Goal: Transaction & Acquisition: Purchase product/service

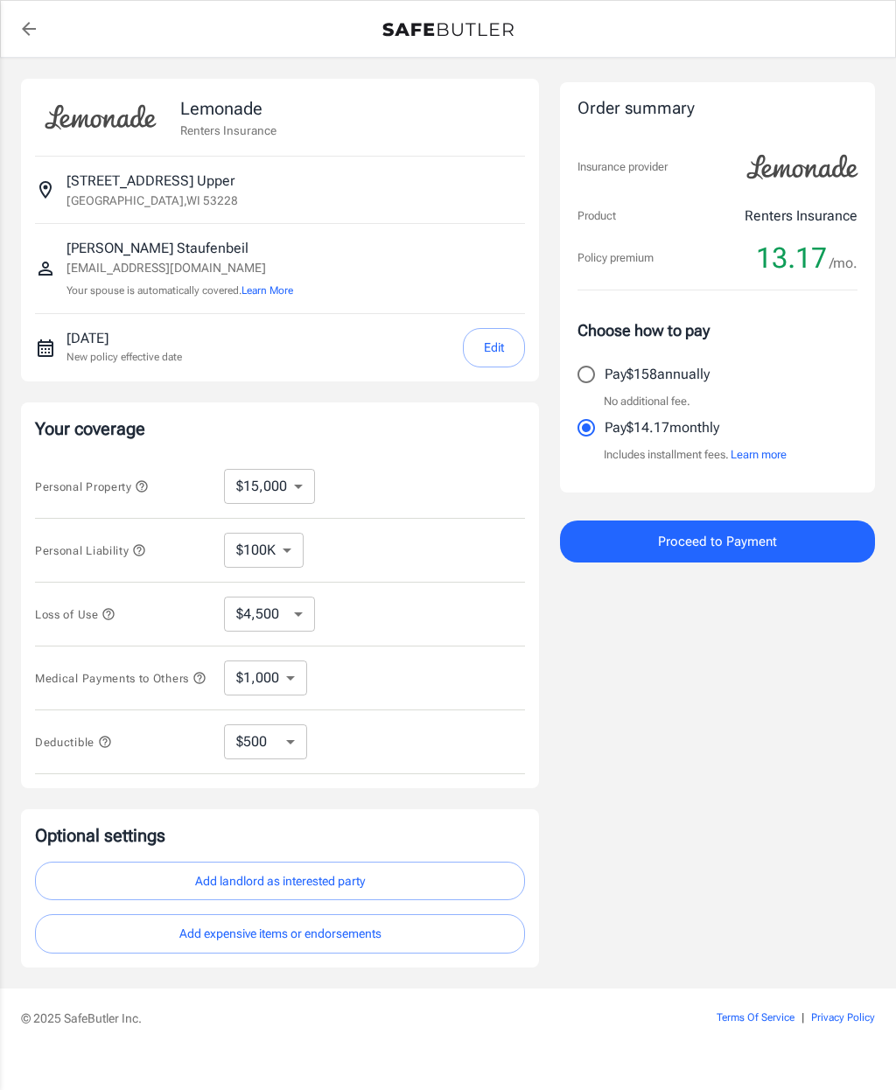
select select "15000"
select select "500"
click at [487, 338] on button "Edit" at bounding box center [494, 347] width 62 height 39
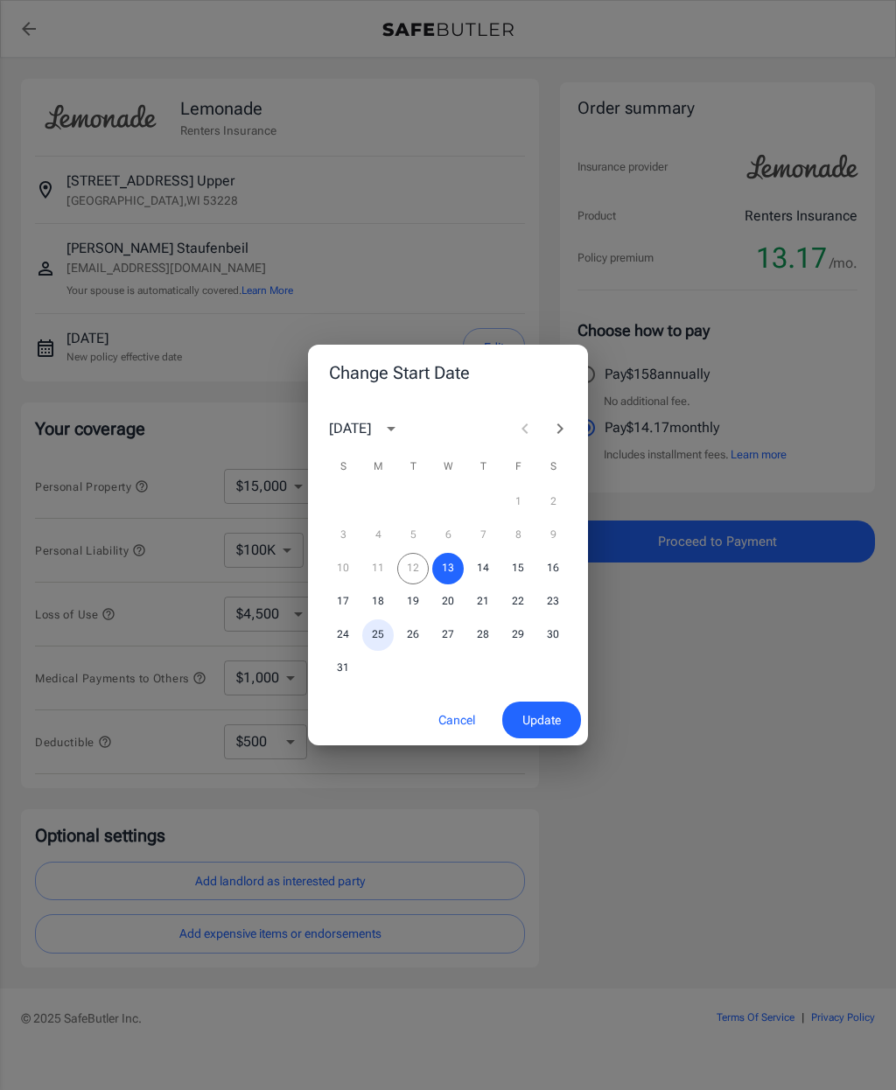
click at [375, 638] on button "25" at bounding box center [378, 636] width 32 height 32
click at [546, 710] on span "Update" at bounding box center [541, 721] width 39 height 22
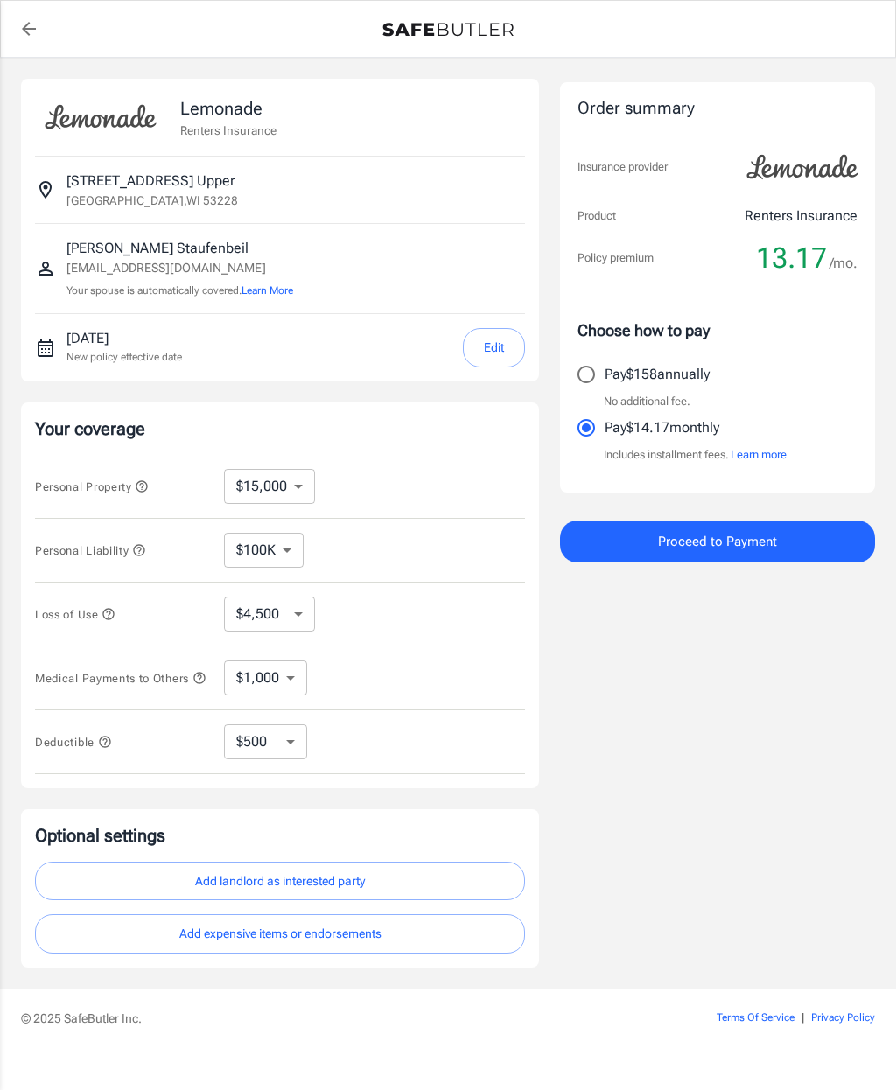
scroll to position [26, 0]
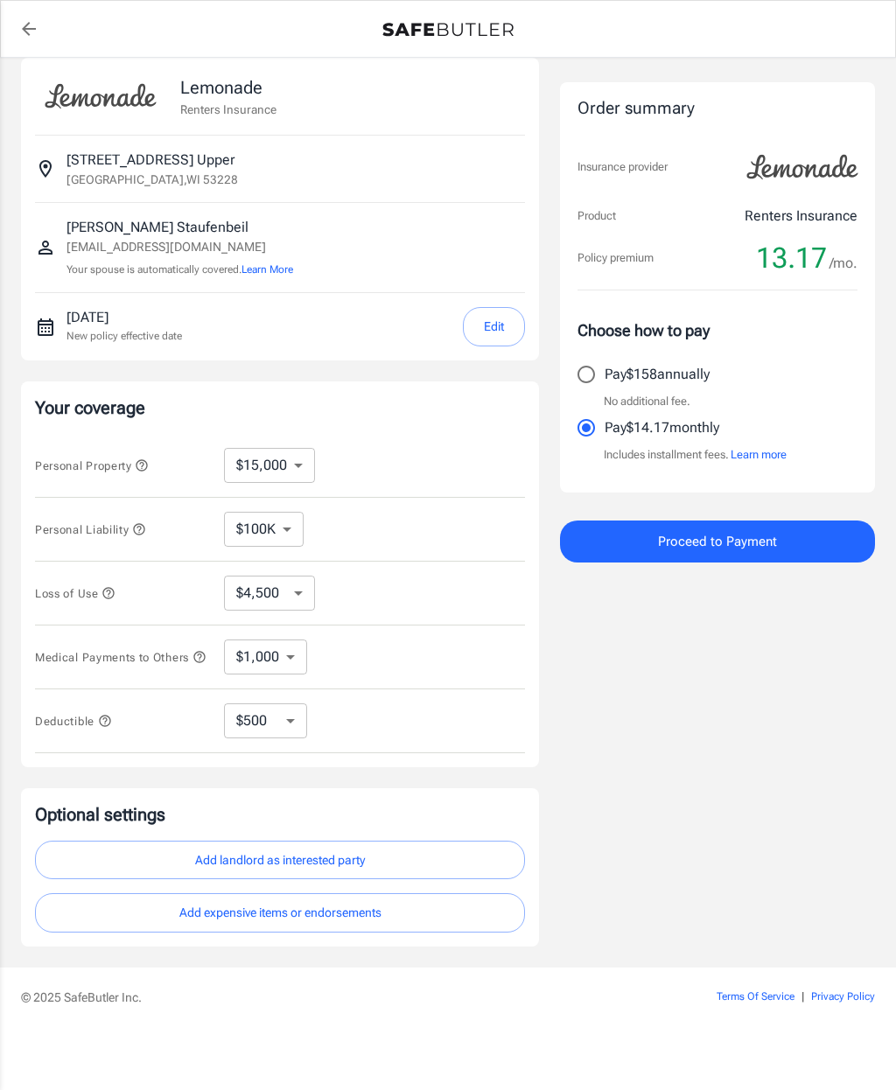
click at [145, 461] on icon "button" at bounding box center [142, 464] width 11 height 11
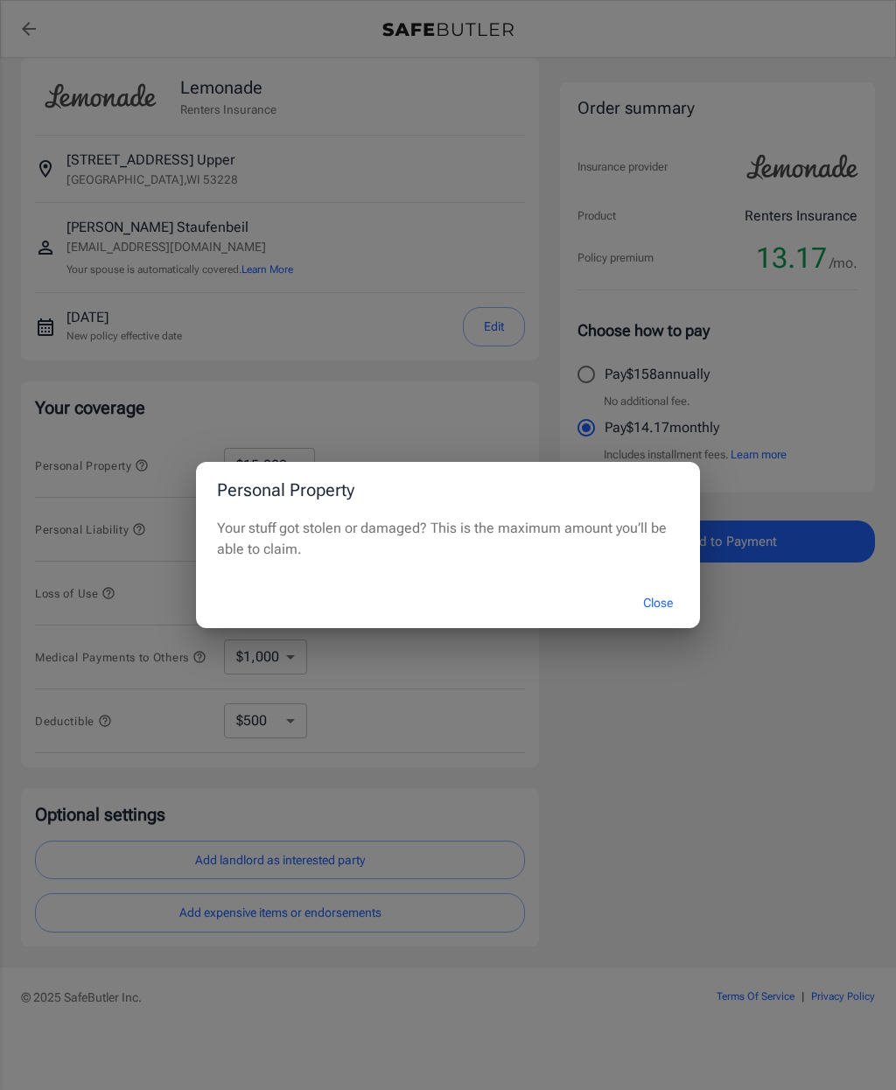
click at [665, 601] on button "Close" at bounding box center [658, 604] width 70 height 38
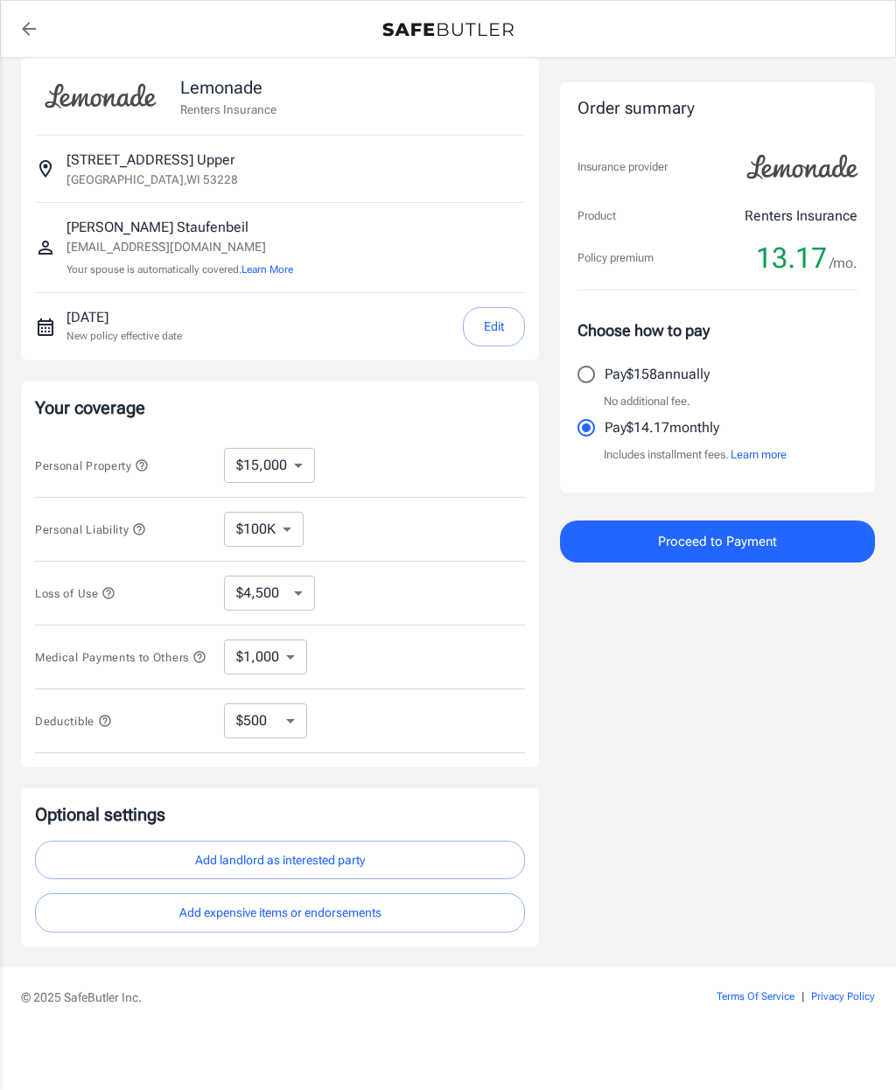
click at [136, 529] on icon "button" at bounding box center [139, 529] width 14 height 14
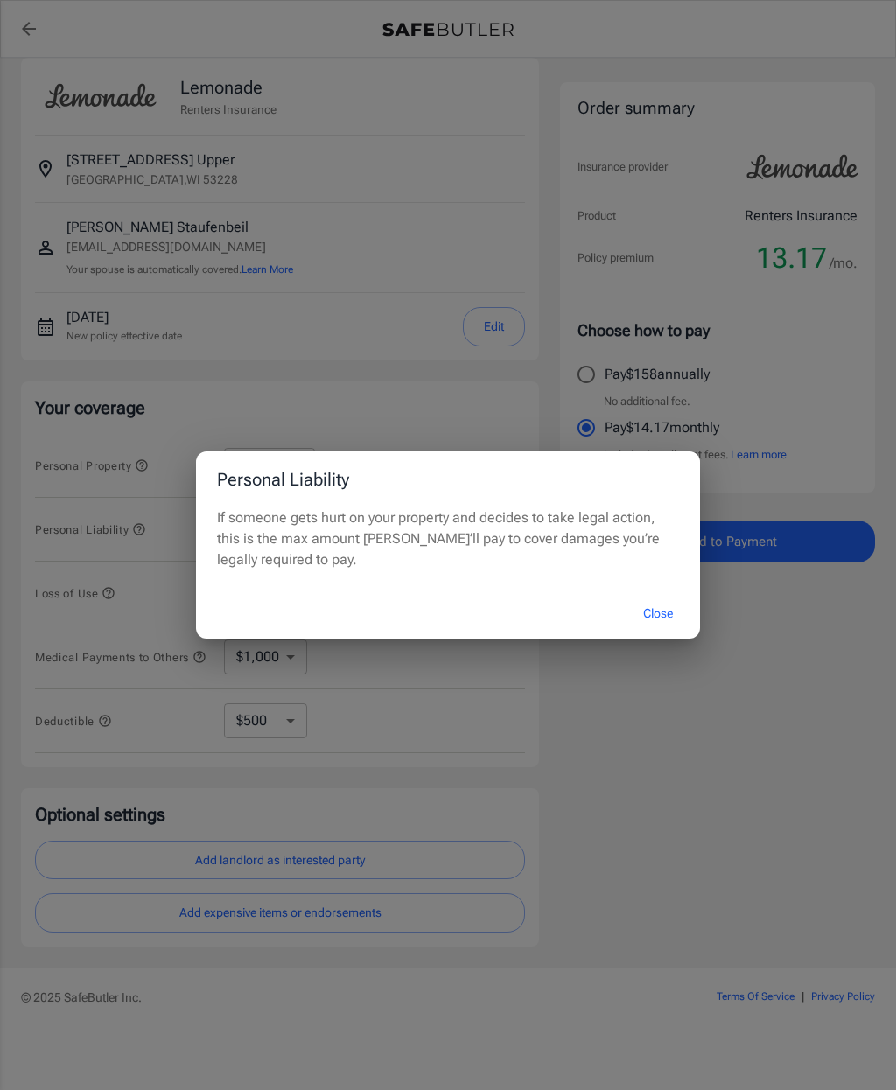
click at [655, 614] on button "Close" at bounding box center [658, 614] width 70 height 38
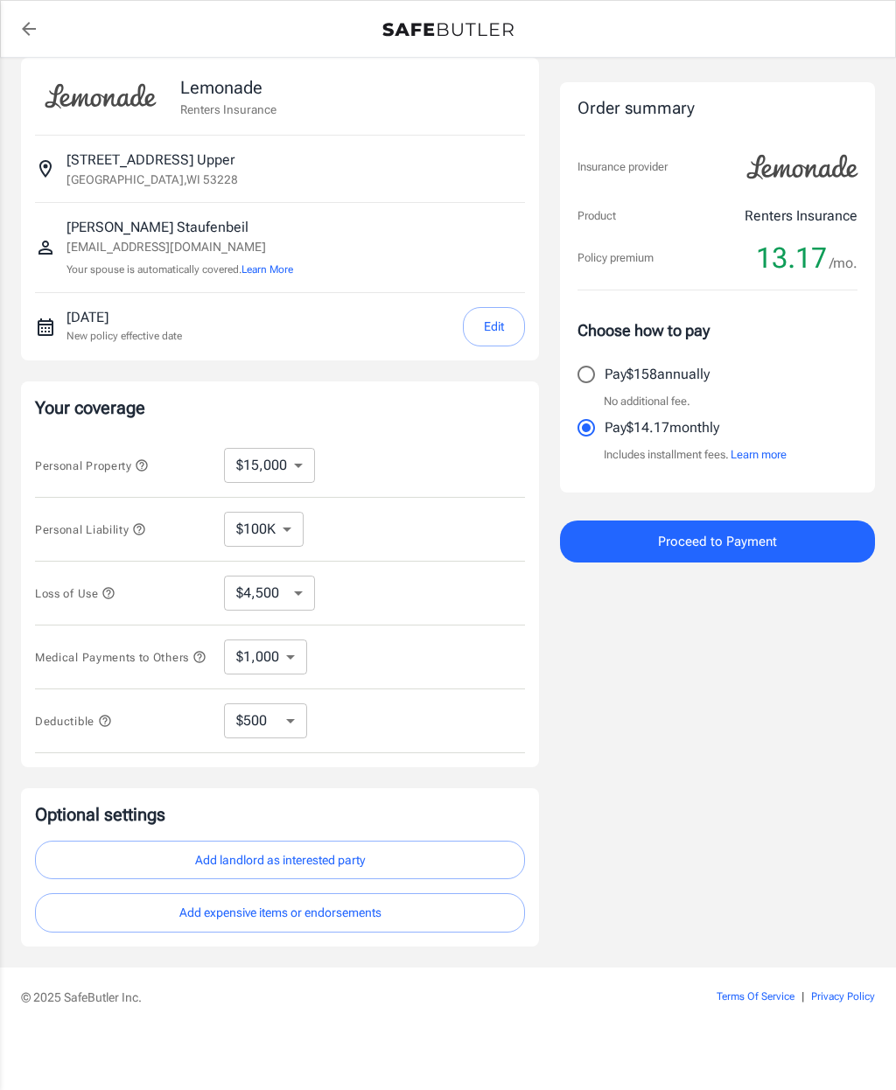
click at [104, 583] on button "Loss of Use" at bounding box center [75, 593] width 81 height 21
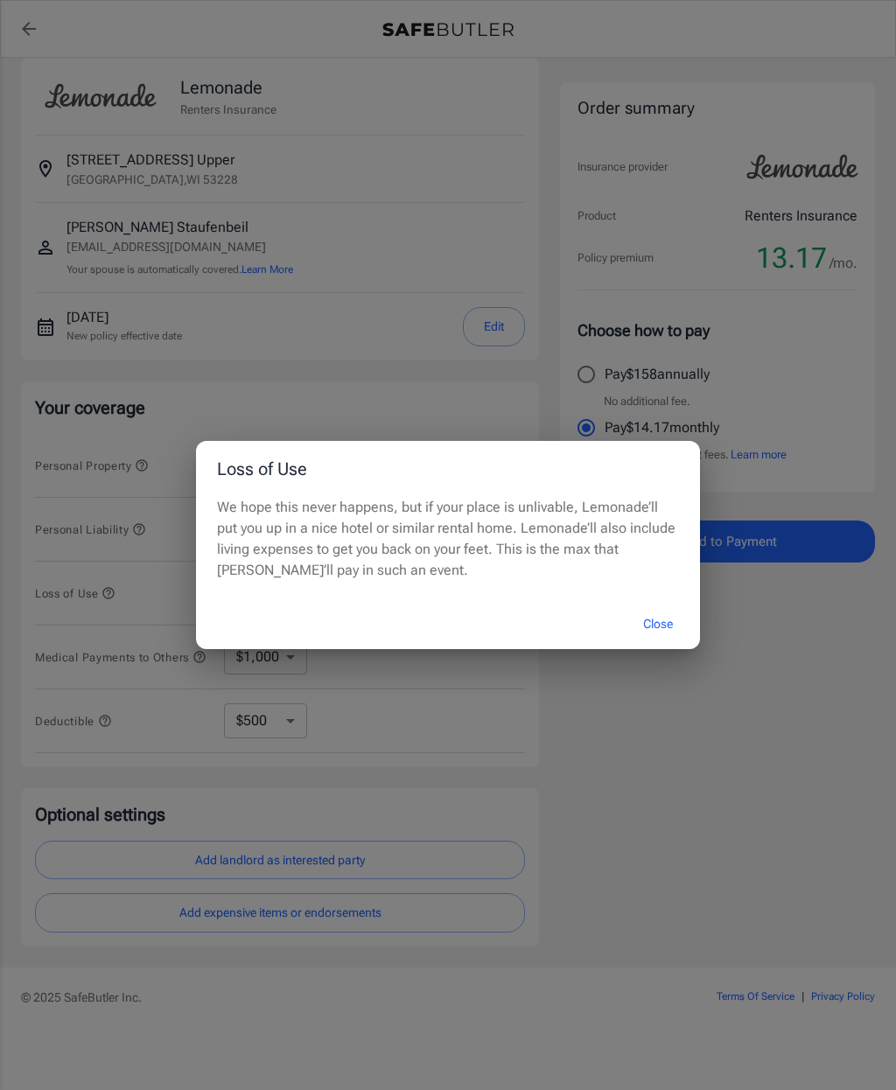
click at [665, 627] on button "Close" at bounding box center [658, 625] width 70 height 38
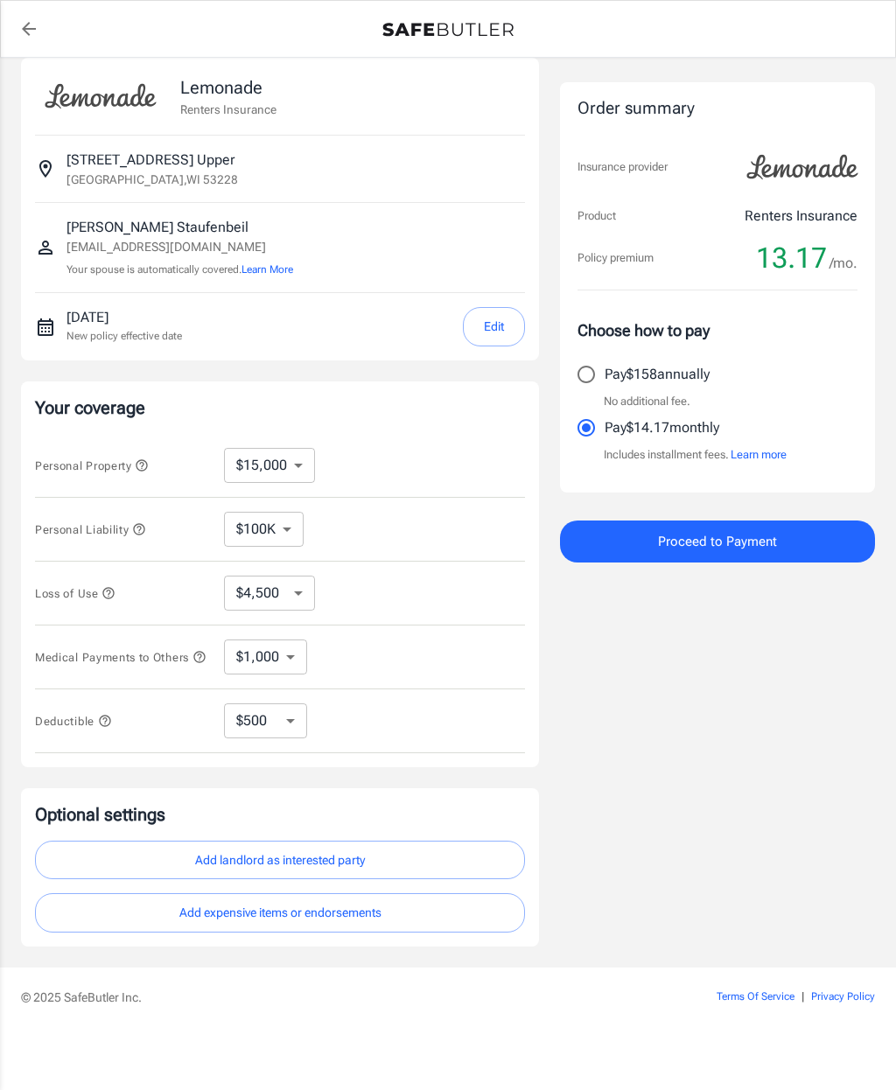
click at [193, 662] on icon "button" at bounding box center [198, 656] width 11 height 11
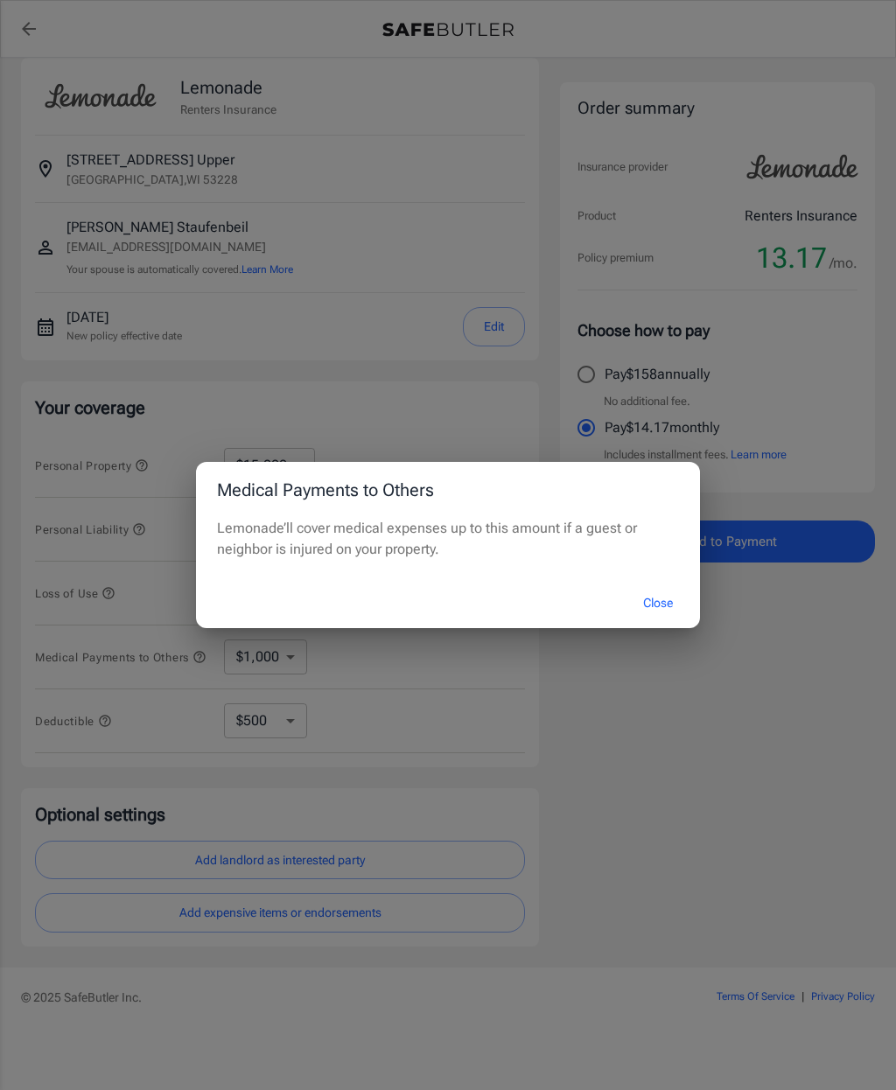
click at [661, 604] on button "Close" at bounding box center [658, 604] width 70 height 38
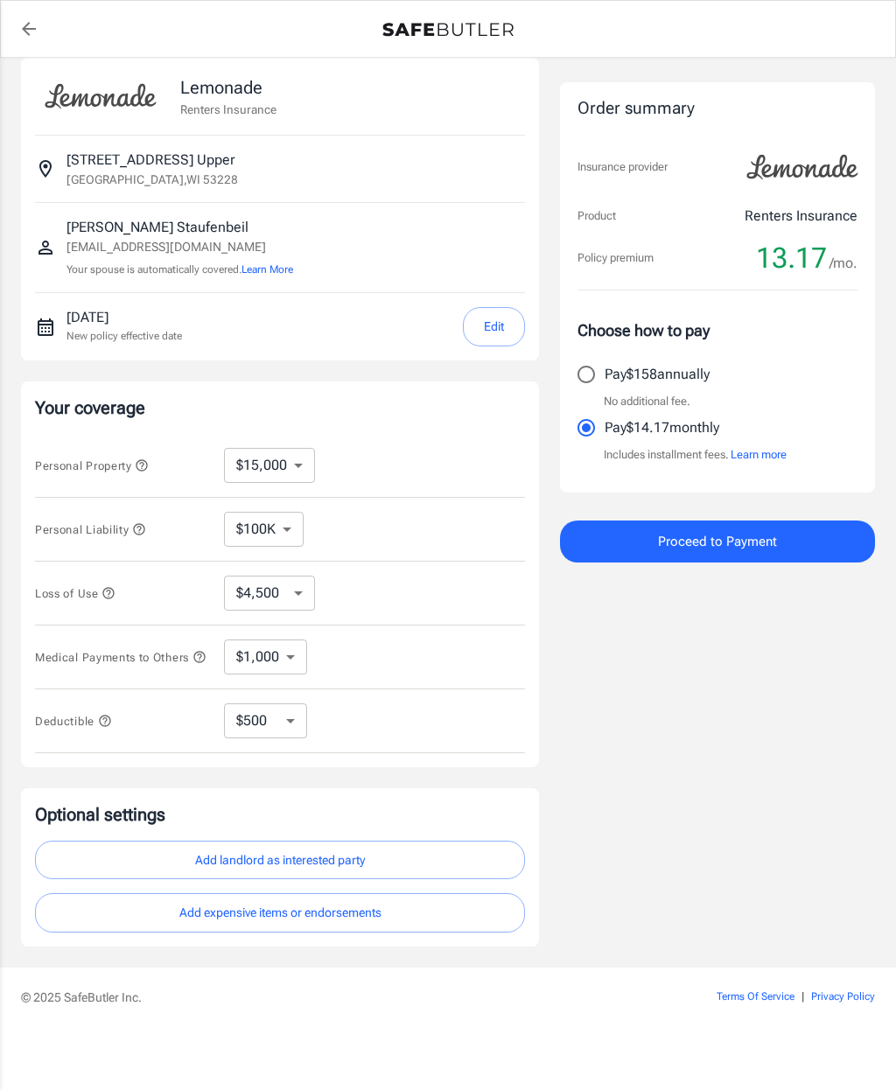
scroll to position [0, 0]
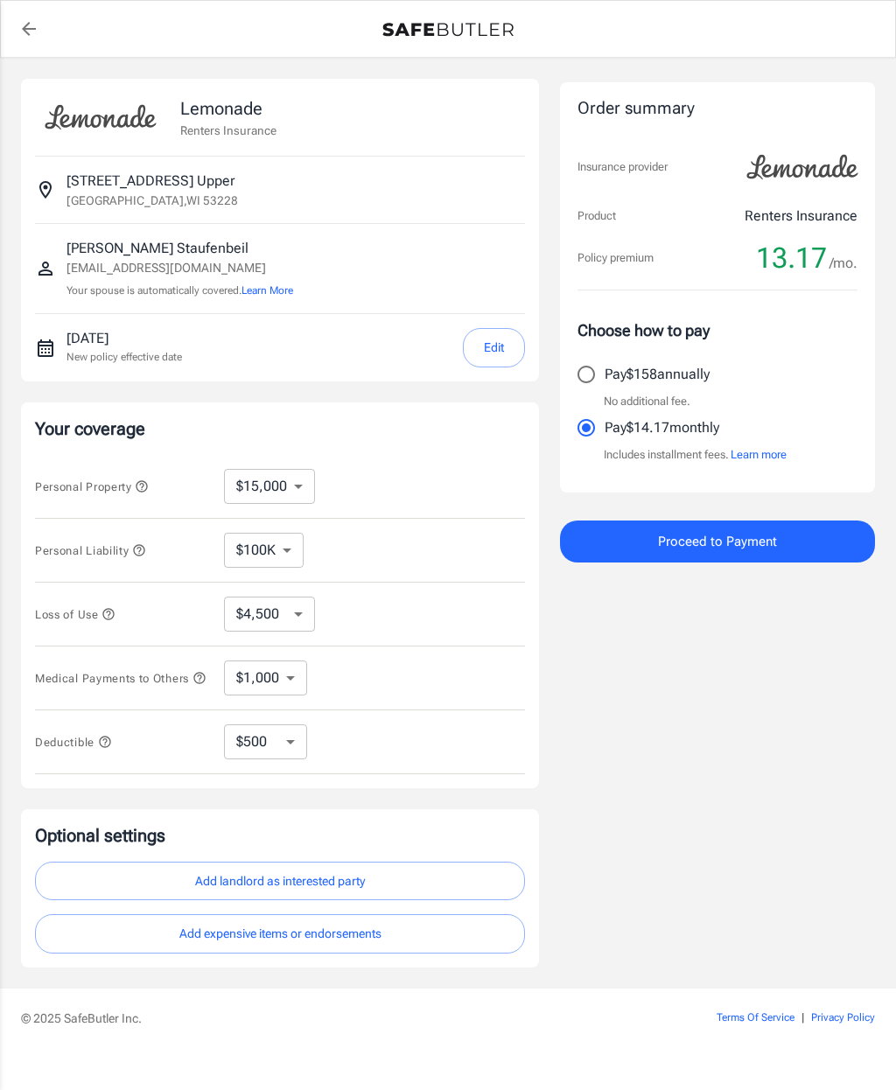
click at [25, 37] on icon "back to quotes" at bounding box center [28, 28] width 21 height 21
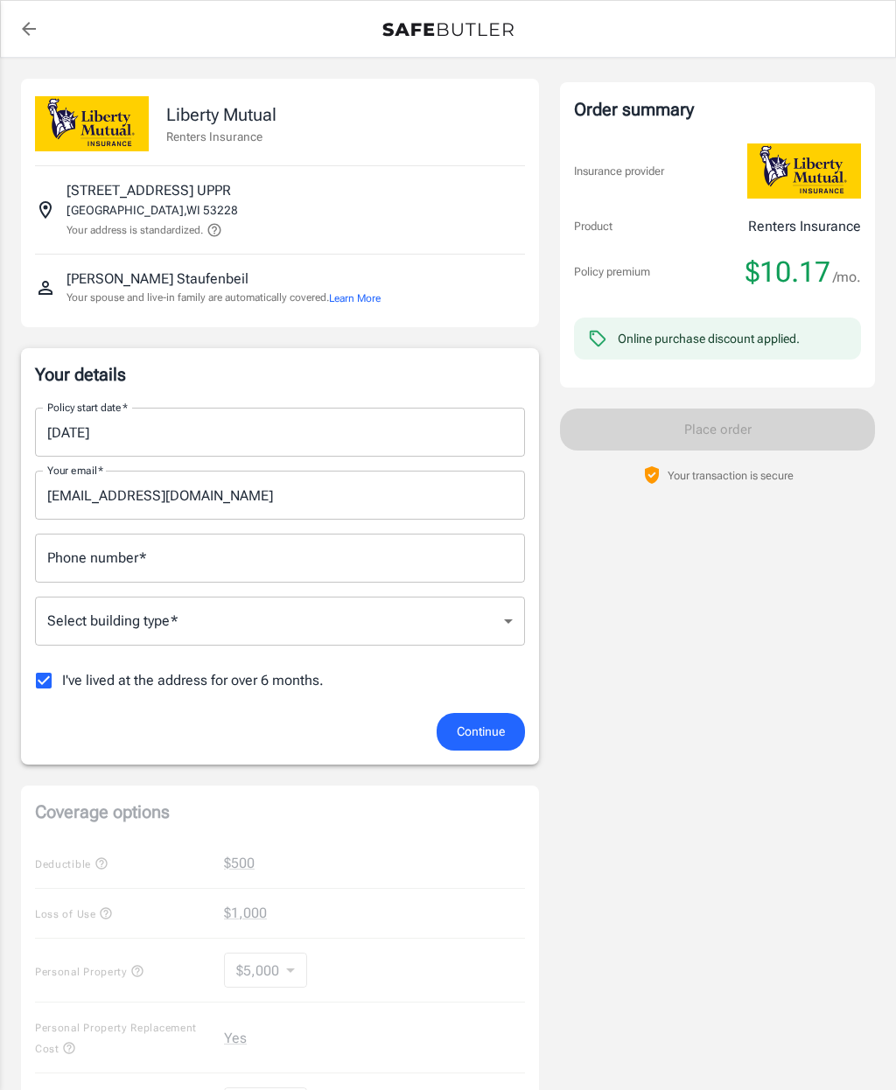
click at [314, 433] on input "08/14/2025" at bounding box center [274, 432] width 478 height 49
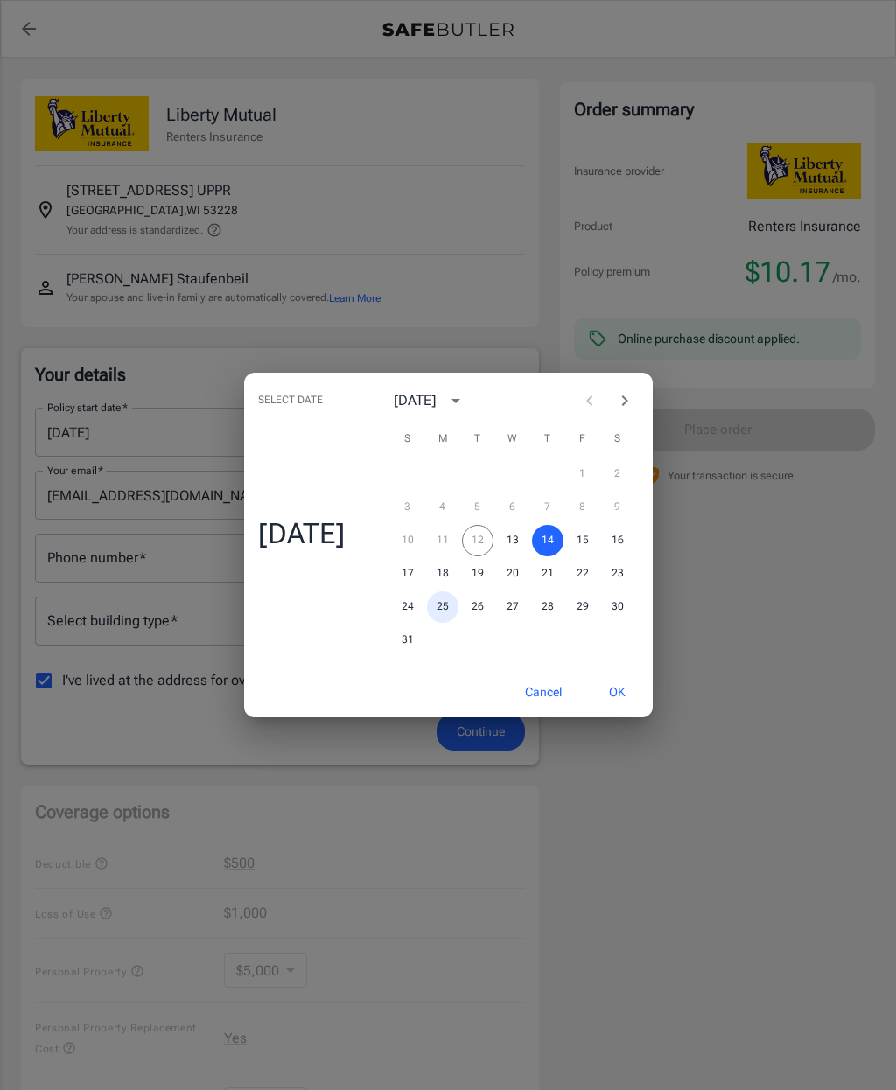
click at [451, 604] on button "25" at bounding box center [443, 608] width 32 height 32
type input "08/25/2025"
click at [628, 676] on button "OK" at bounding box center [617, 693] width 57 height 38
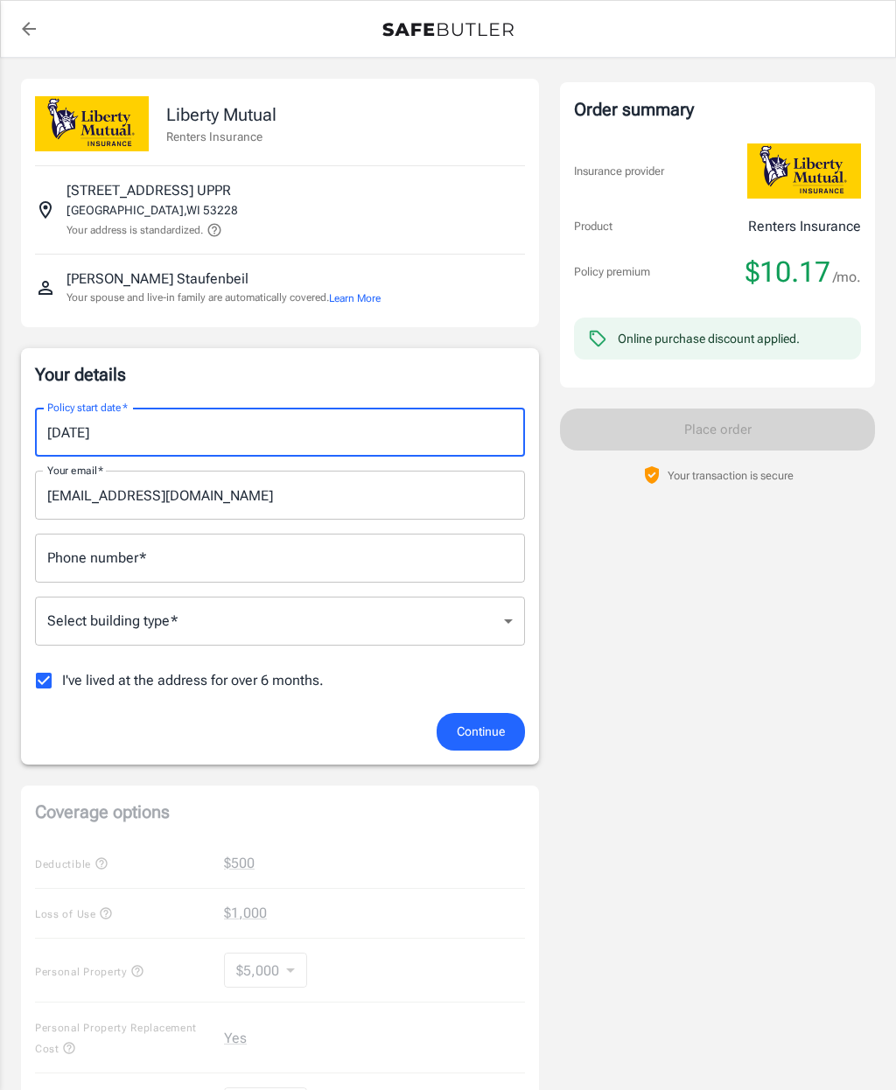
click at [256, 566] on input "Phone number   *" at bounding box center [280, 558] width 490 height 49
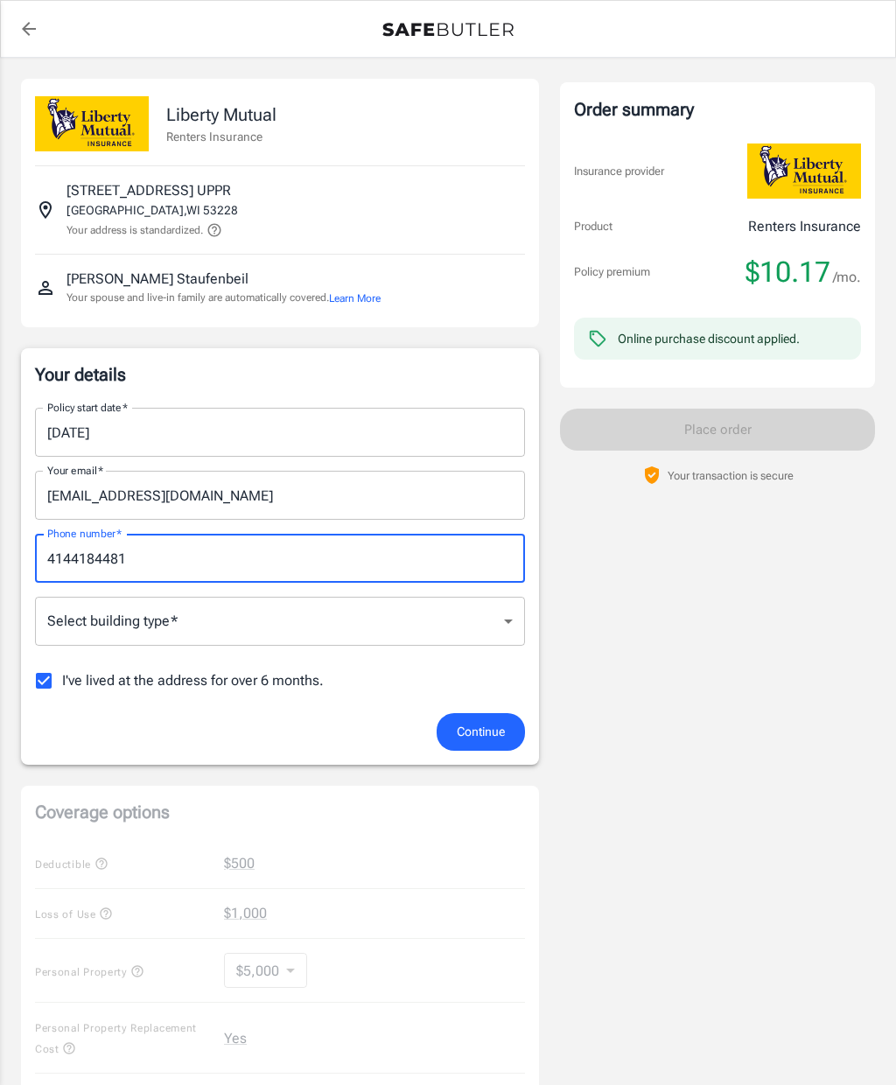
type input "4144184481"
click at [283, 618] on body "Policy premium $ 10.17 /mo Liberty Mutual Renters Insurance 3709 S 91ST ST UPPR…" at bounding box center [448, 859] width 896 height 1718
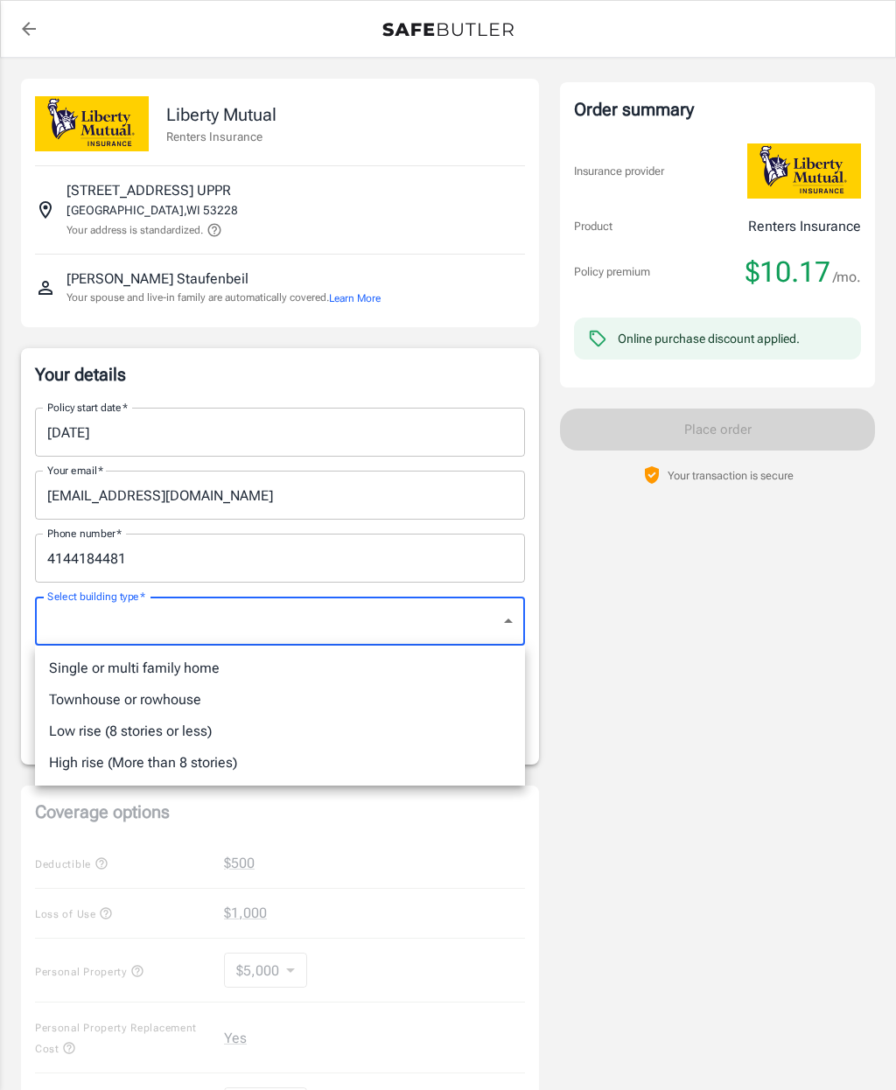
click at [192, 669] on li "Single or multi family home" at bounding box center [280, 669] width 490 height 32
type input "singlefamily"
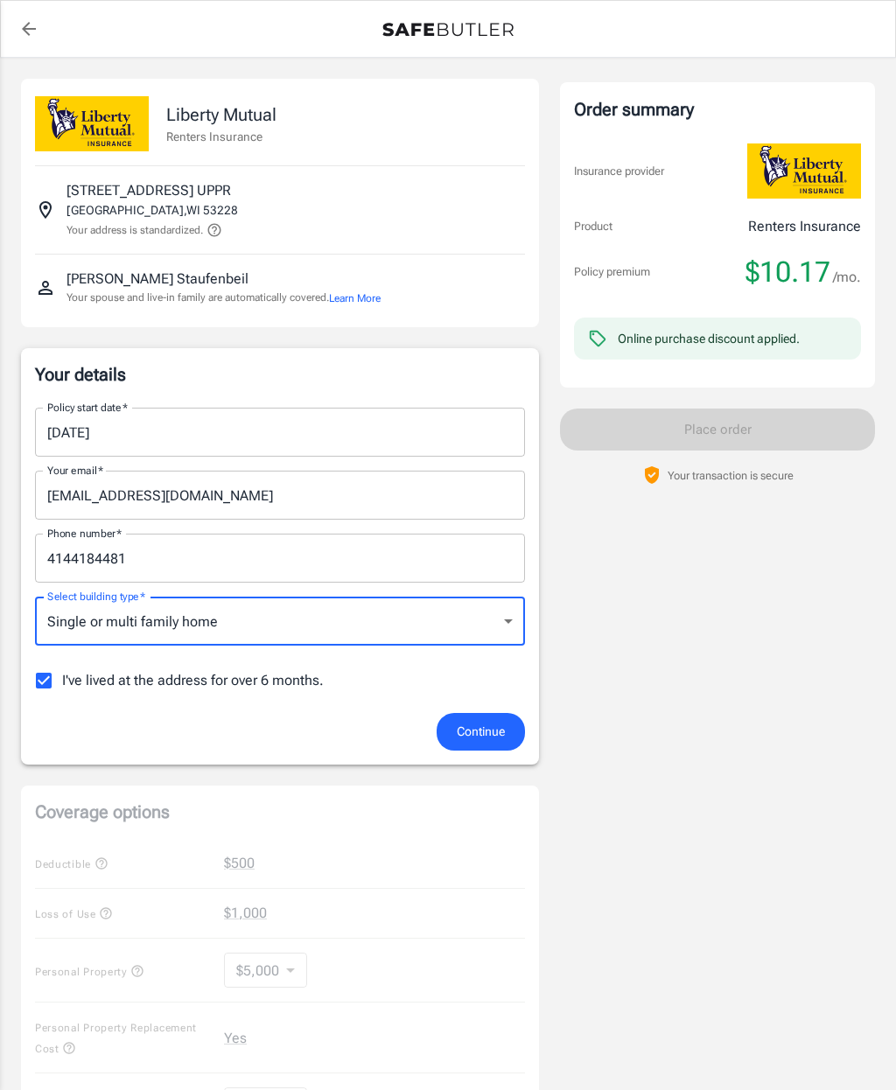
click at [494, 627] on body "Policy premium $ 10.17 /mo Liberty Mutual Renters Insurance 3709 S 91ST ST UPPR…" at bounding box center [448, 859] width 896 height 1718
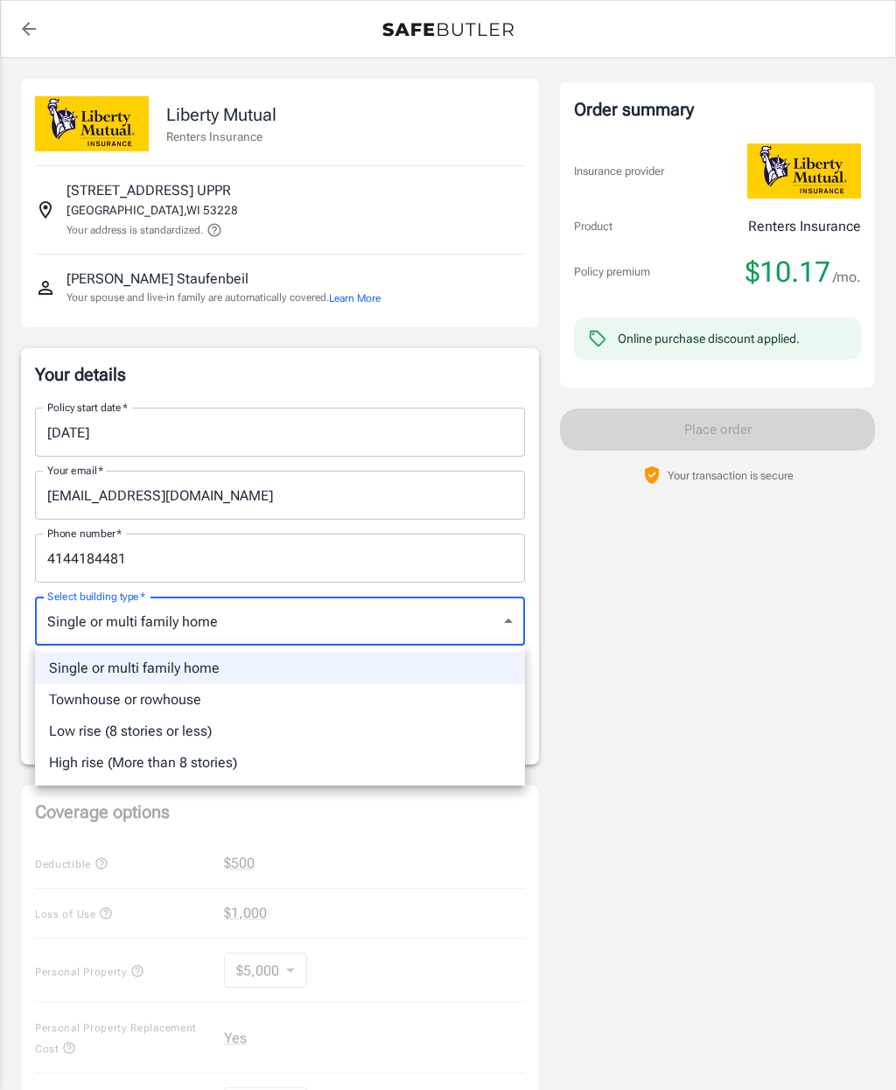
click at [240, 667] on li "Single or multi family home" at bounding box center [280, 669] width 490 height 32
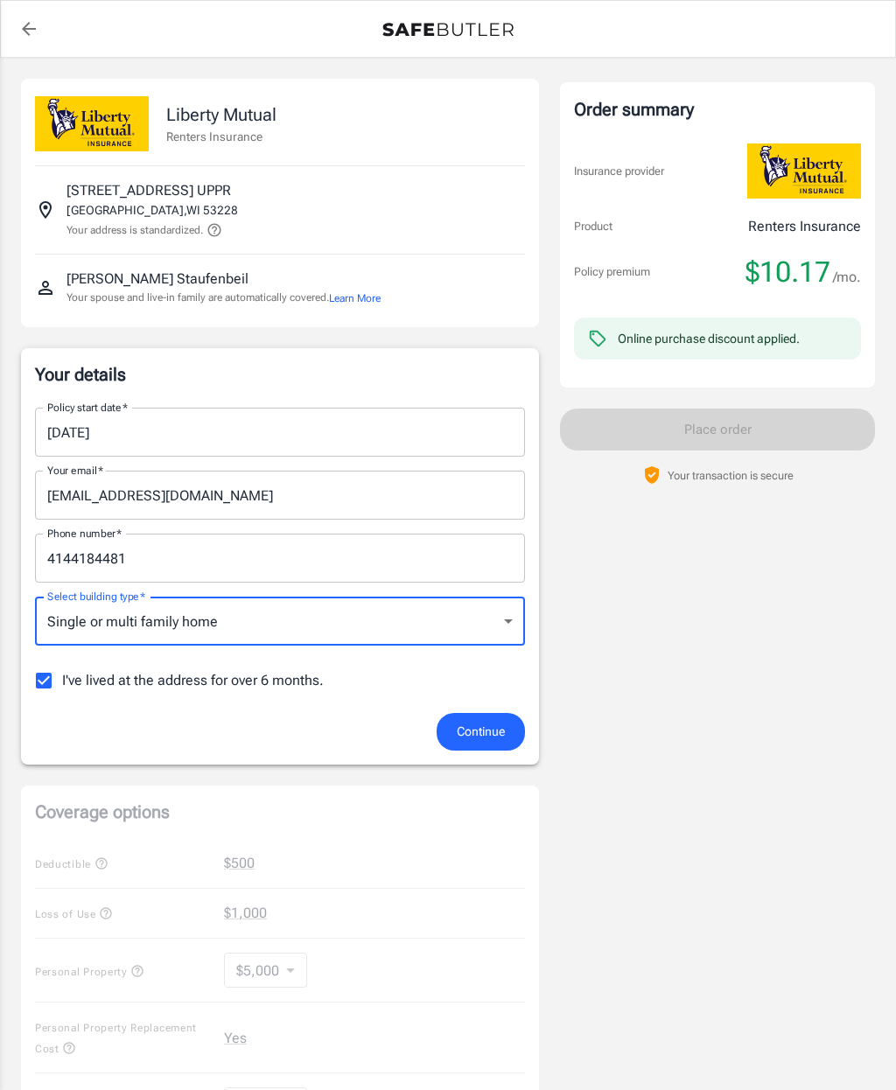
click at [46, 677] on input "I've lived at the address for over 6 months." at bounding box center [43, 680] width 37 height 37
checkbox input "false"
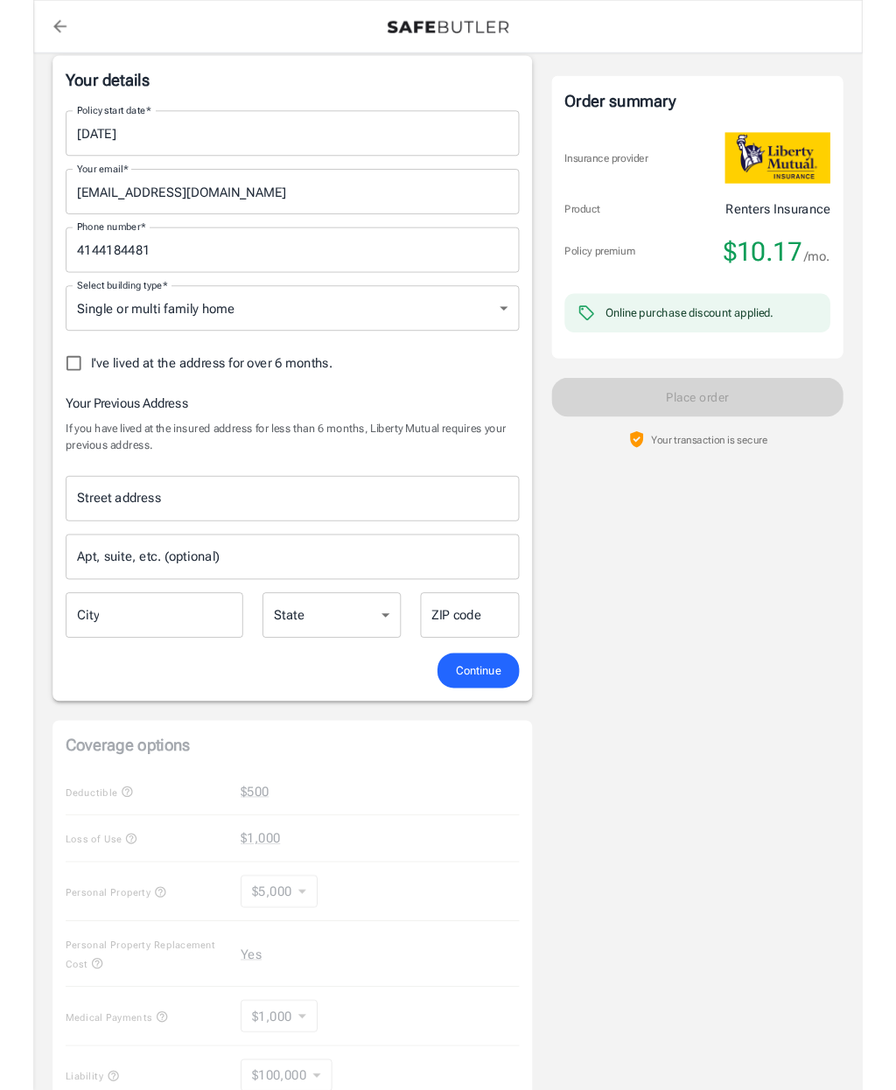
scroll to position [285, 0]
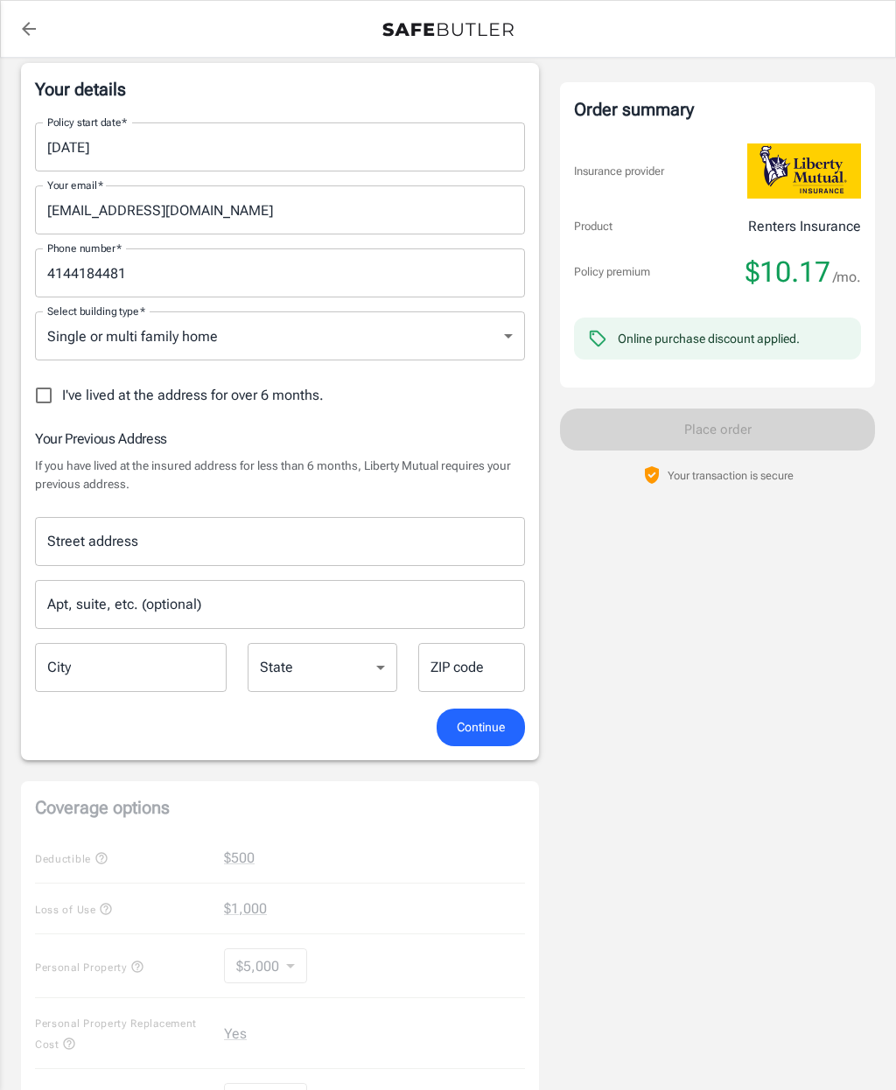
click at [395, 536] on input "Street address" at bounding box center [280, 541] width 474 height 33
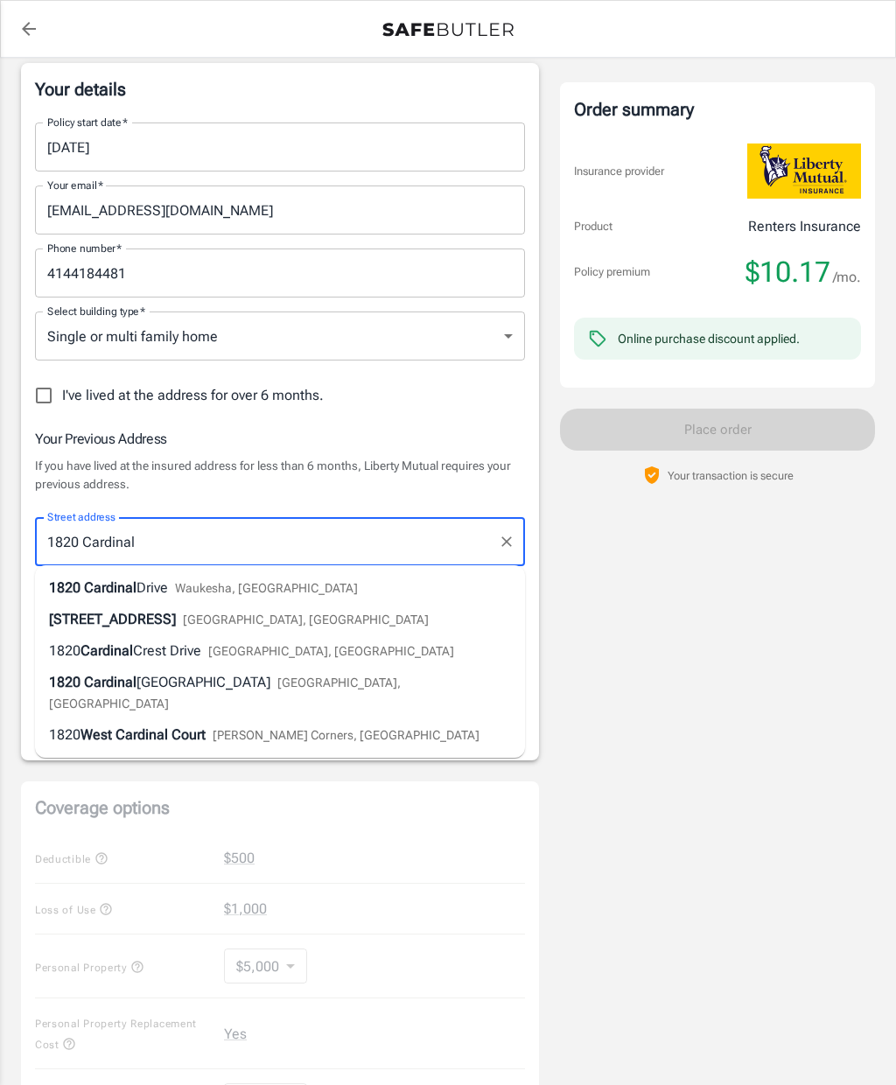
click at [279, 582] on li "1820 Cardinal Drive Waukesha, WI" at bounding box center [280, 588] width 490 height 32
type input "1820 Cardinal Drive"
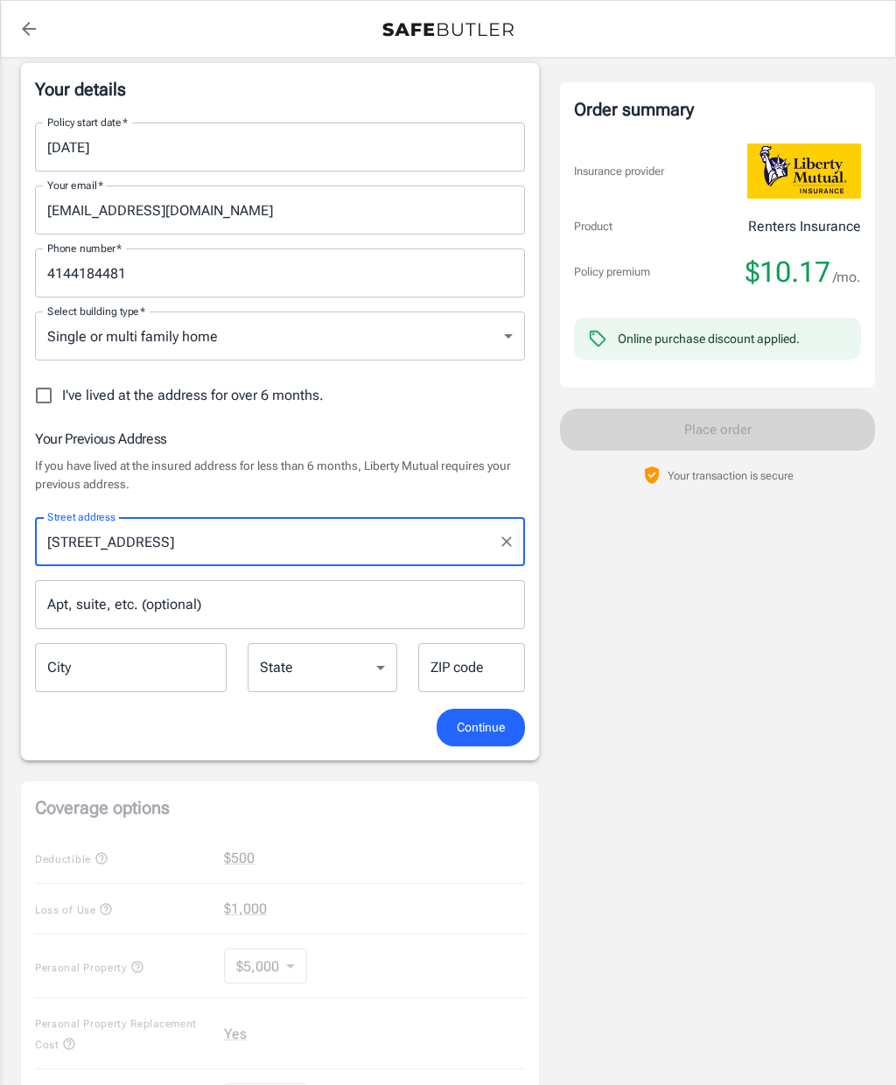
type input "Waukesha"
select select "WI"
type input "53186"
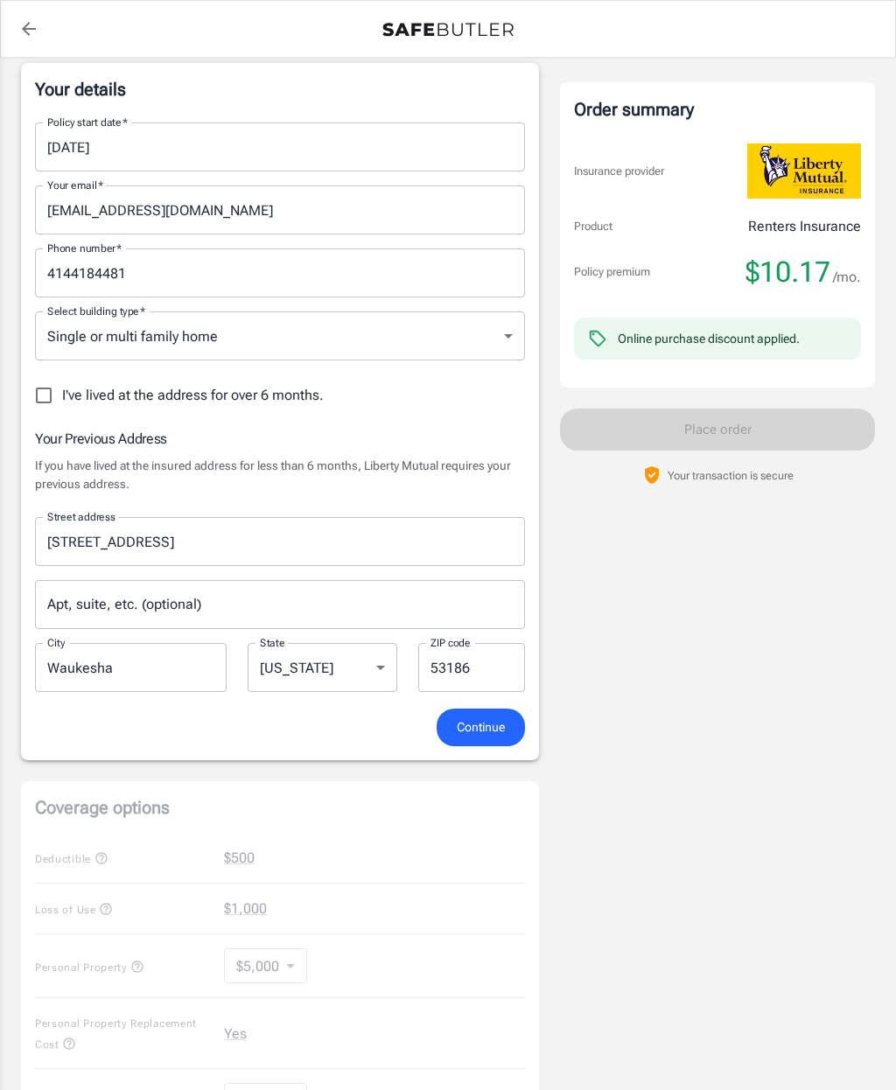
click at [476, 723] on span "Continue" at bounding box center [481, 728] width 48 height 22
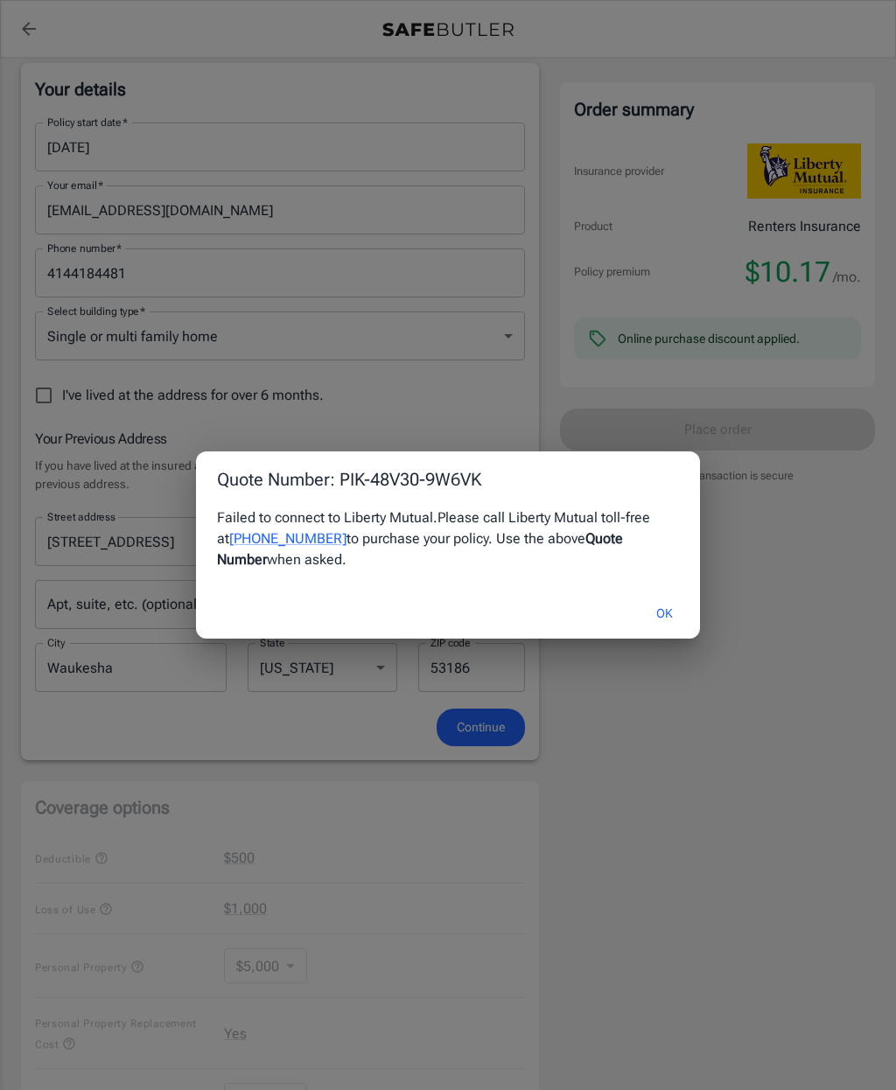
click at [670, 606] on button "OK" at bounding box center [664, 614] width 57 height 38
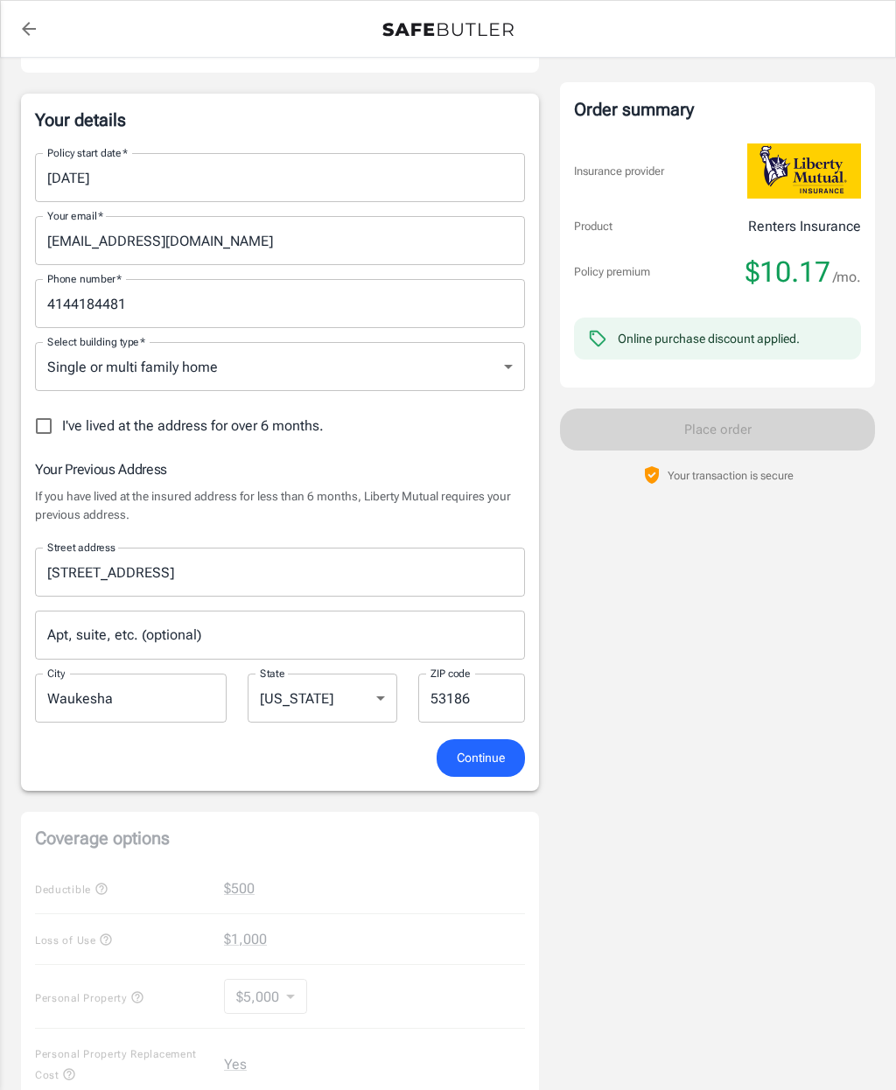
scroll to position [0, 0]
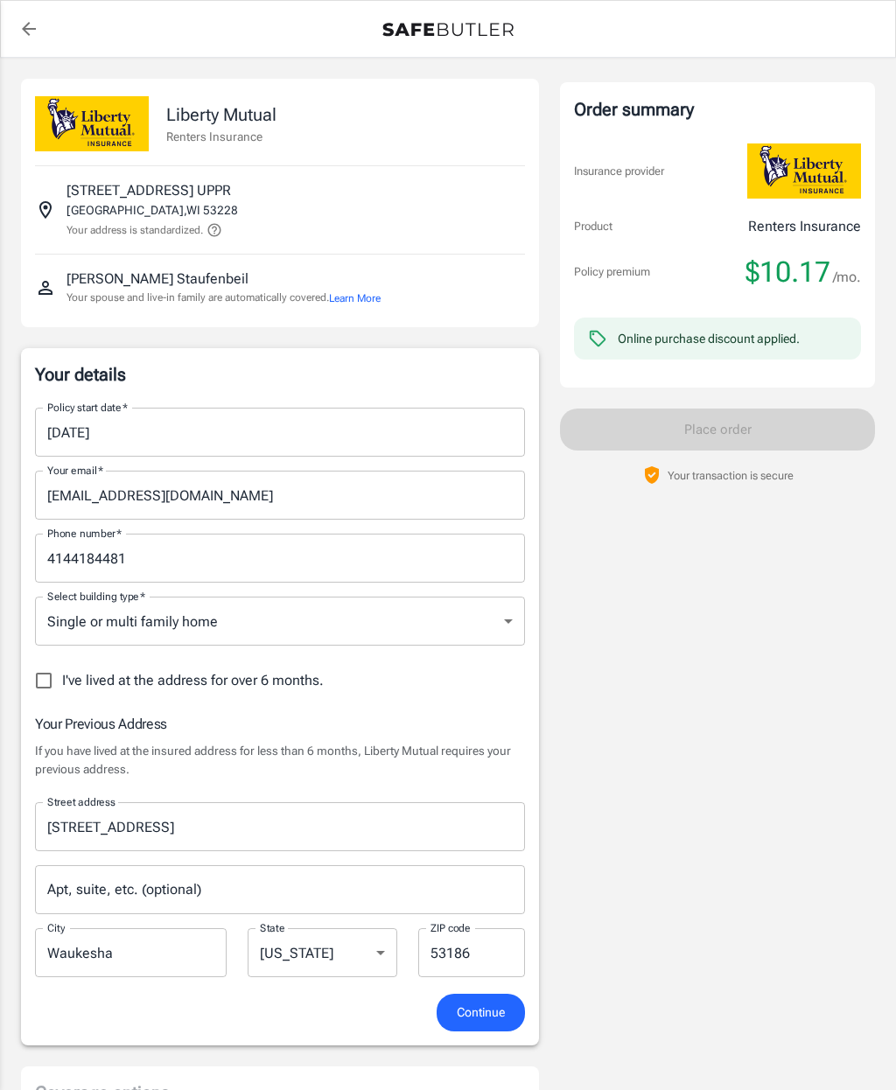
click at [36, 28] on icon "back to quotes" at bounding box center [29, 29] width 14 height 14
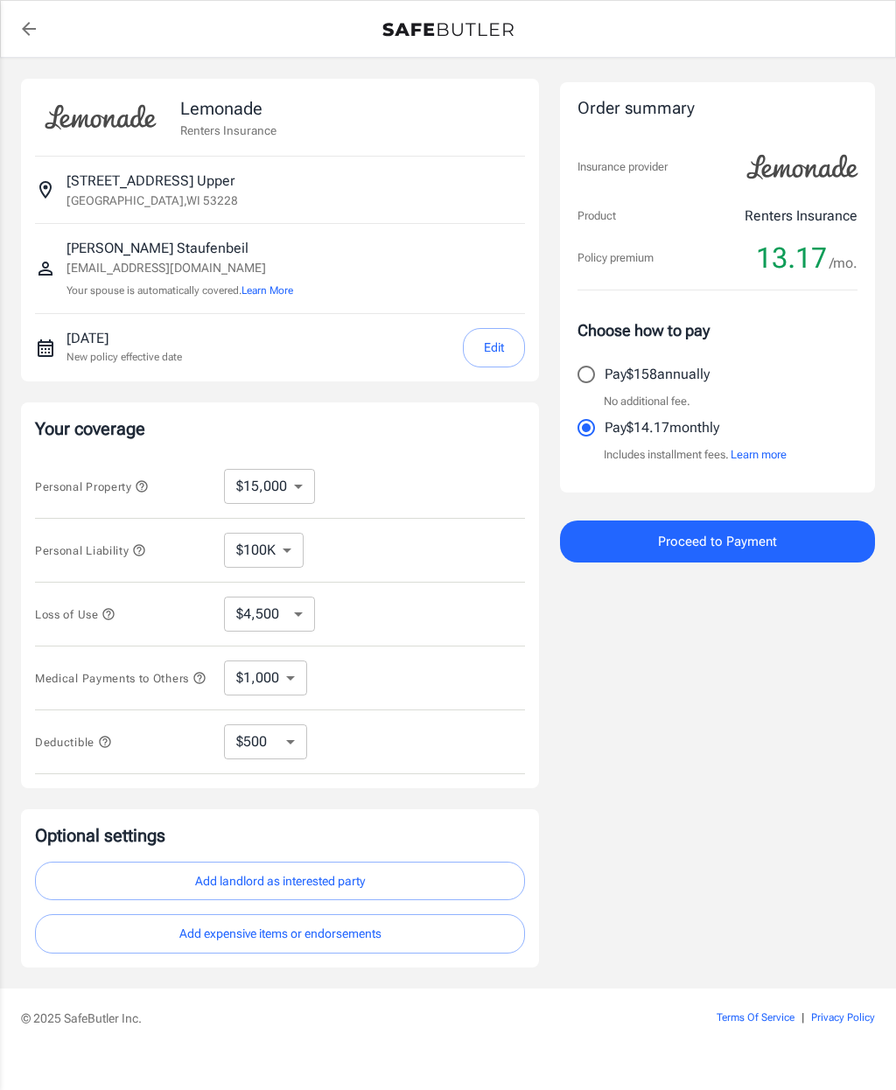
select select "15000"
select select "500"
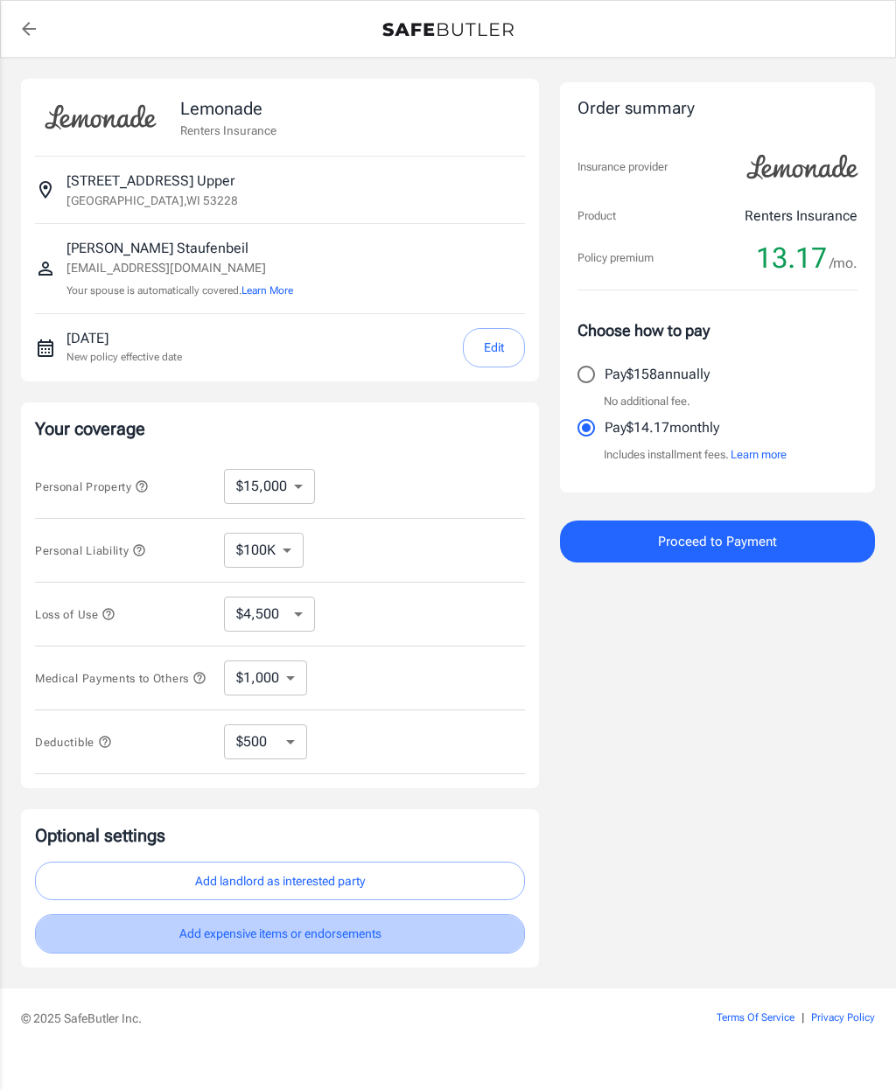
click at [362, 936] on button "Add expensive items or endorsements" at bounding box center [280, 933] width 490 height 39
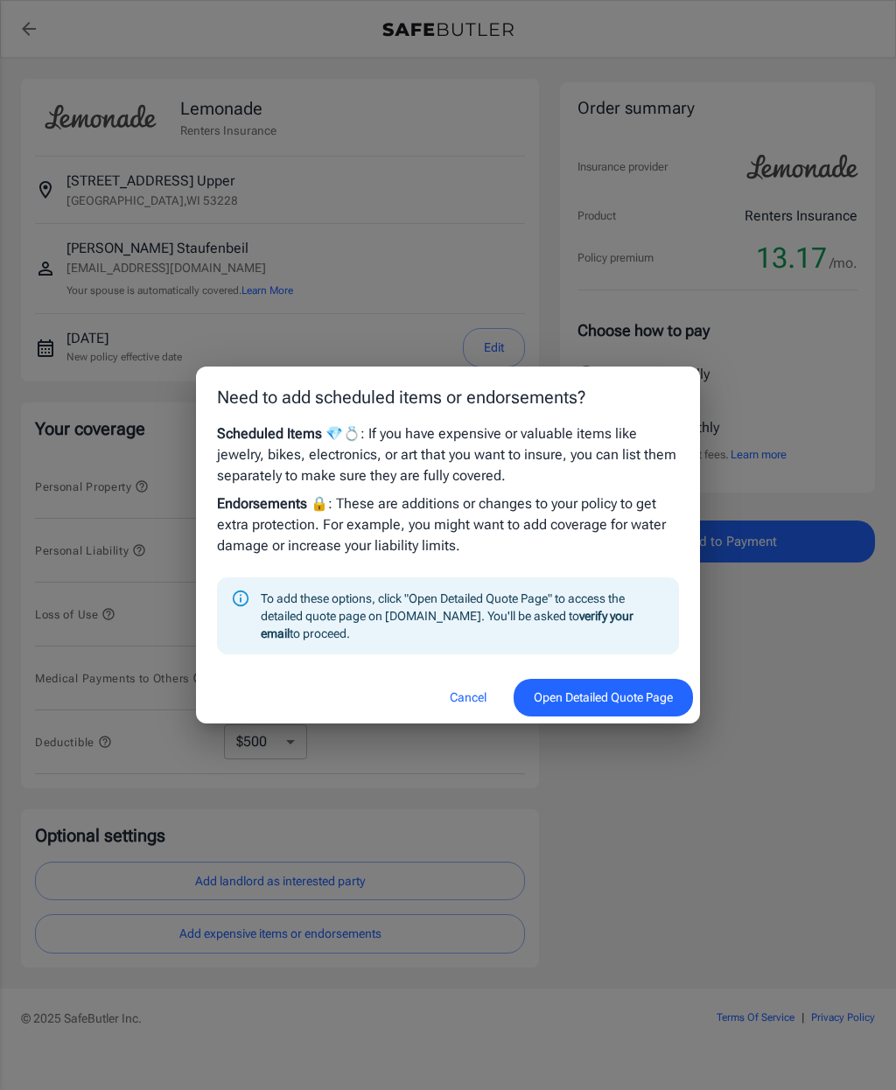
click at [655, 695] on button "Open Detailed Quote Page" at bounding box center [603, 698] width 179 height 38
